Goal: Find specific page/section: Find specific page/section

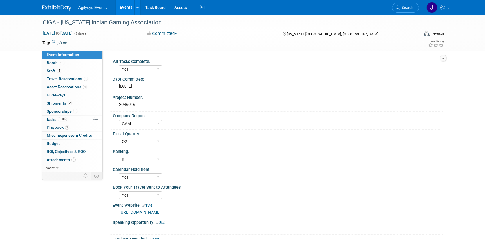
select select "Yes"
select select "GAM"
select select "Q2"
select select "B"
select select "Yes"
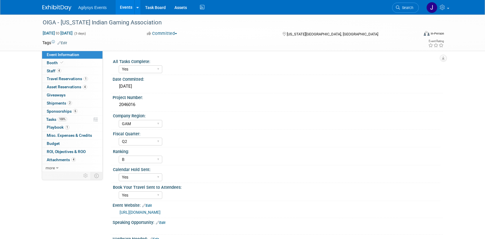
select select "Yes"
click at [121, 6] on link "Events" at bounding box center [126, 7] width 21 height 15
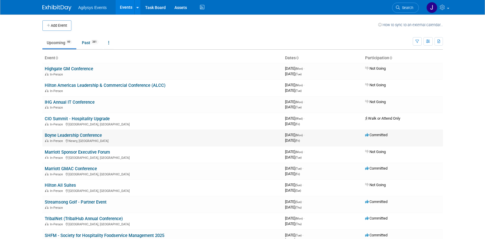
scroll to position [22, 0]
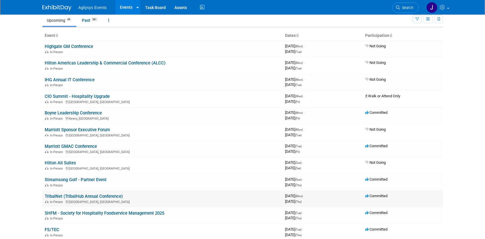
click at [75, 194] on link "TribalNet (TribalHub Annual Conference)" at bounding box center [84, 196] width 78 height 5
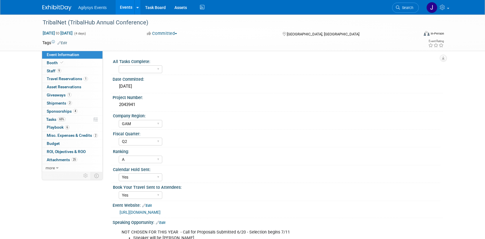
select select "GAM"
select select "Q2"
select select "A"
select select "Yes"
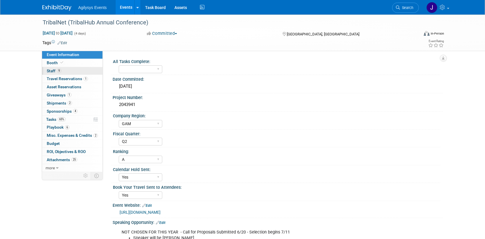
click at [68, 69] on link "9 Staff 9" at bounding box center [72, 71] width 60 height 8
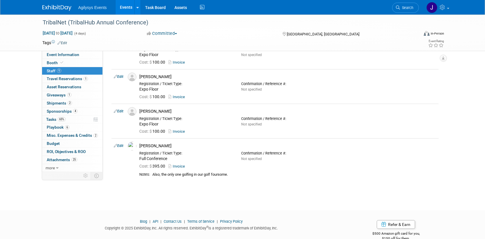
scroll to position [239, 0]
click at [71, 61] on link "Booth" at bounding box center [72, 63] width 60 height 8
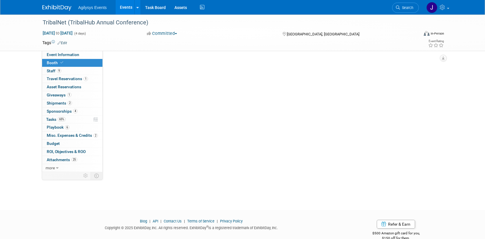
scroll to position [0, 0]
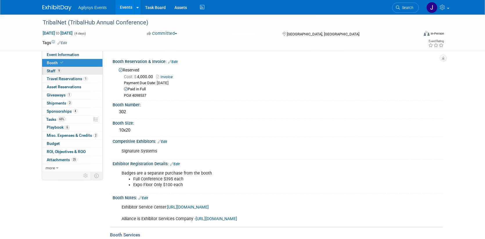
click at [48, 70] on span "Staff 9" at bounding box center [54, 71] width 15 height 5
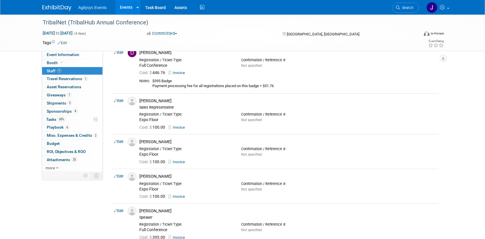
scroll to position [3, 0]
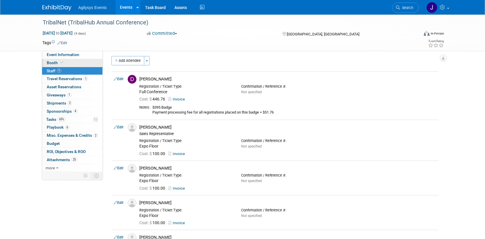
click at [69, 62] on link "Booth" at bounding box center [72, 63] width 60 height 8
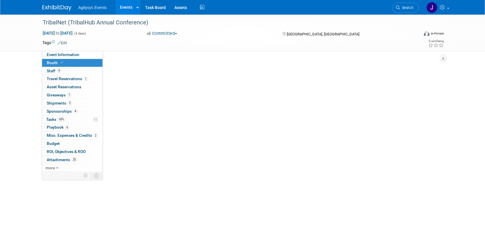
scroll to position [0, 0]
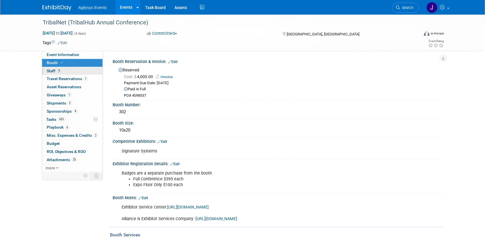
click at [88, 71] on link "9 Staff 9" at bounding box center [72, 71] width 60 height 8
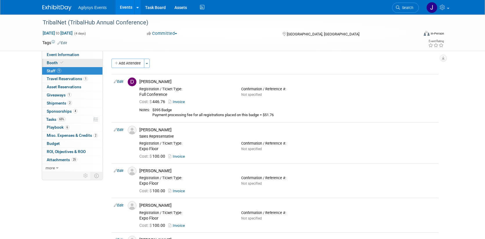
click at [68, 62] on link "Booth" at bounding box center [72, 63] width 60 height 8
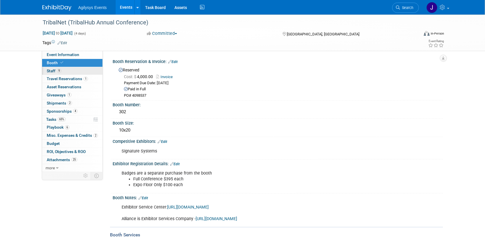
click at [74, 70] on link "9 Staff 9" at bounding box center [72, 71] width 60 height 8
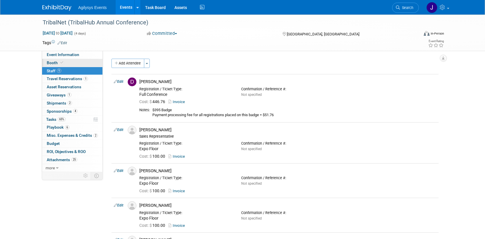
click at [55, 61] on span "Booth" at bounding box center [56, 62] width 18 height 5
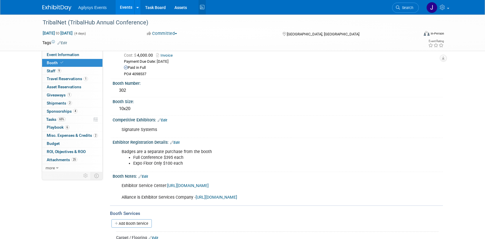
scroll to position [28, 0]
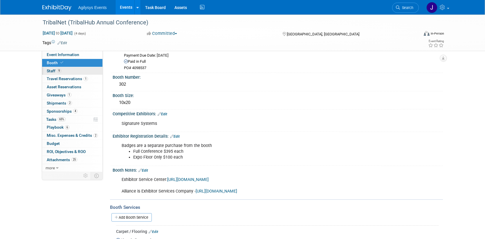
click at [50, 68] on link "9 Staff 9" at bounding box center [72, 71] width 60 height 8
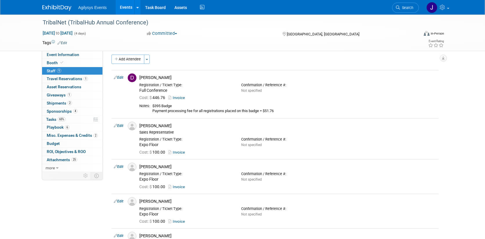
scroll to position [0, 0]
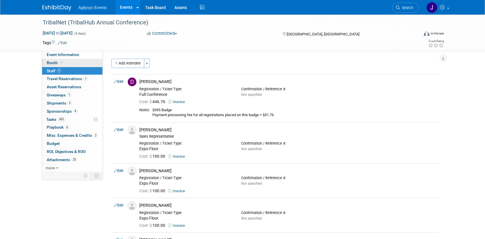
click at [55, 63] on span "Booth" at bounding box center [56, 62] width 18 height 5
